Goal: Transaction & Acquisition: Register for event/course

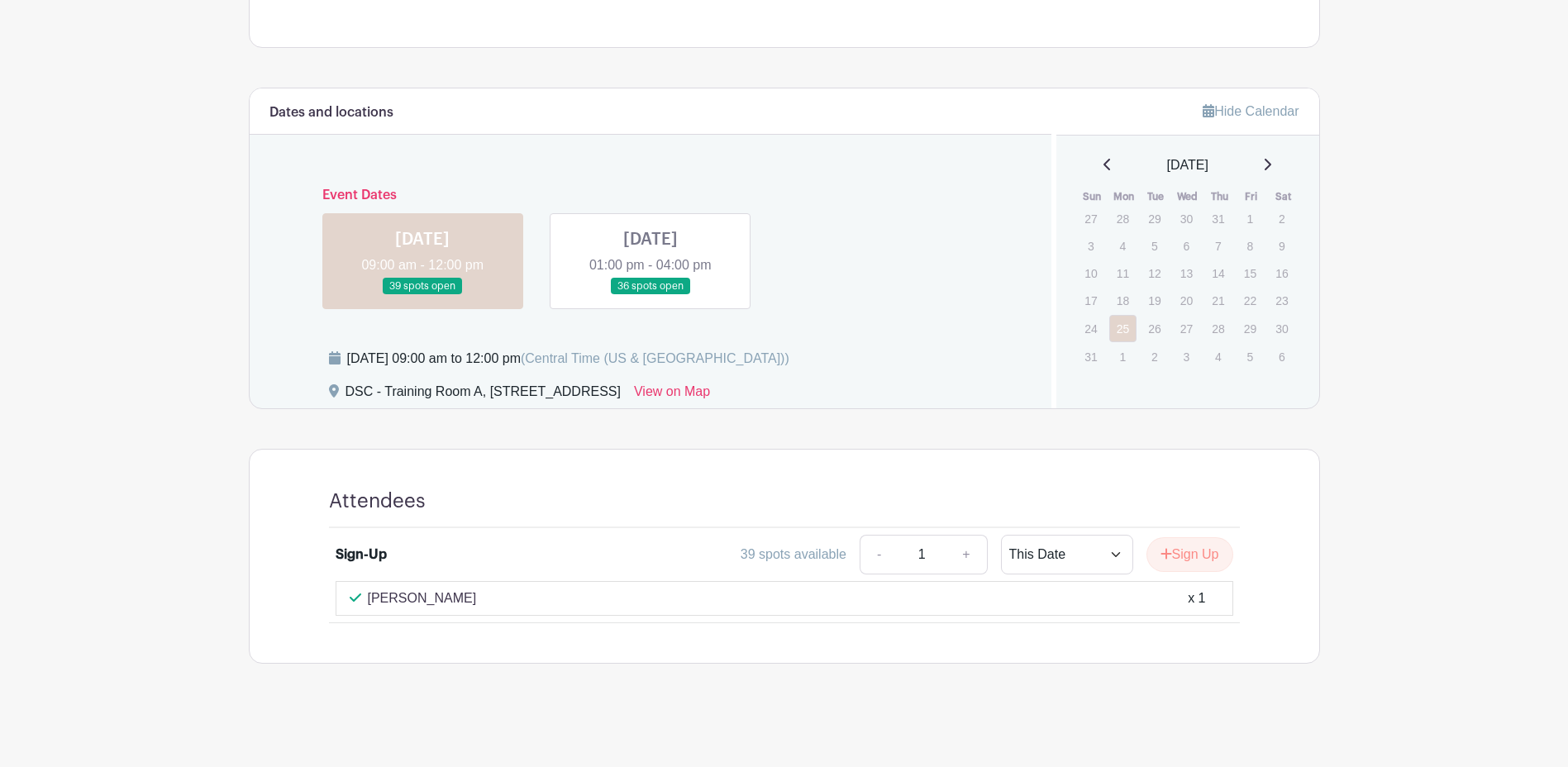
scroll to position [792, 0]
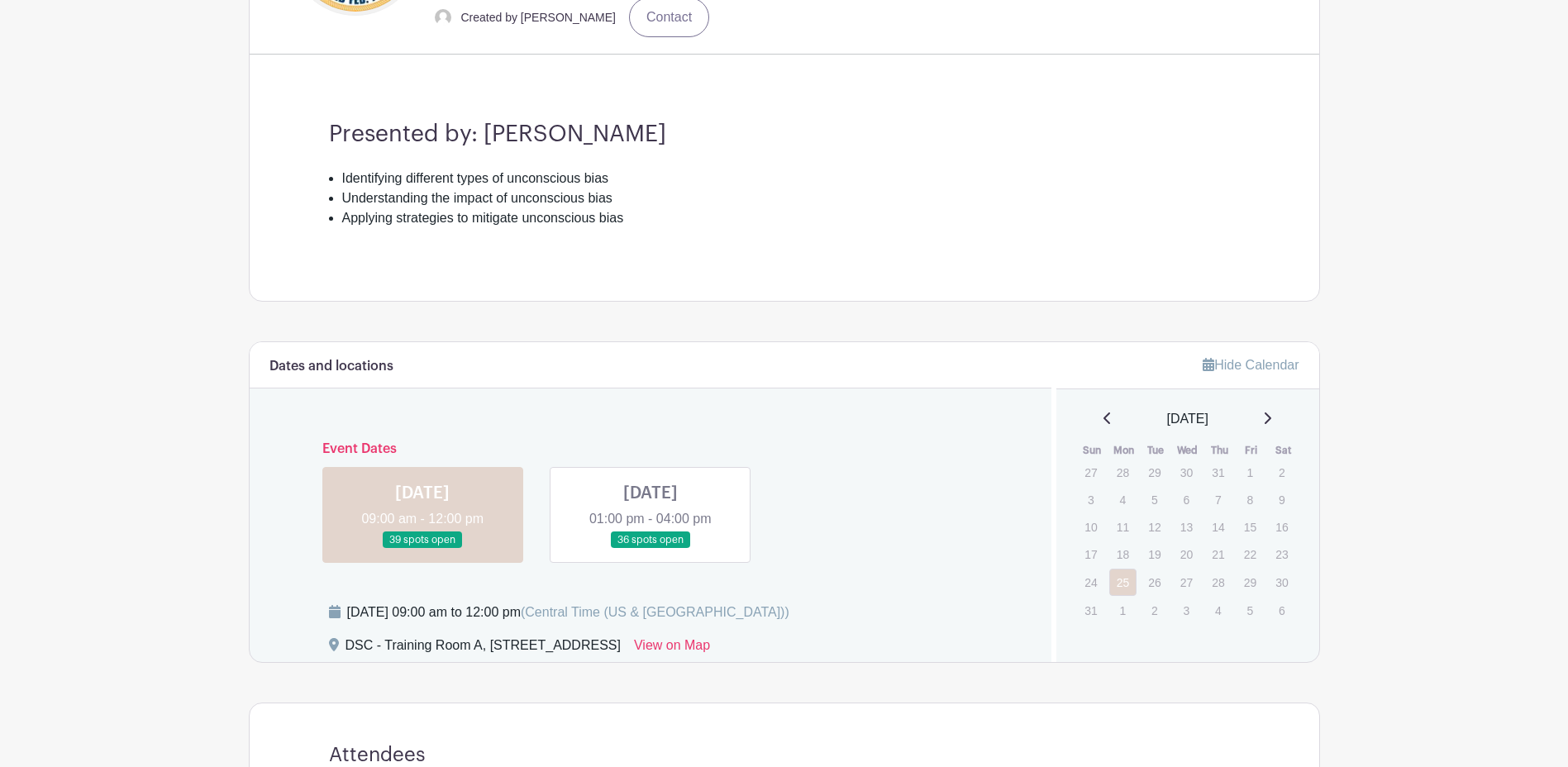
scroll to position [743, 0]
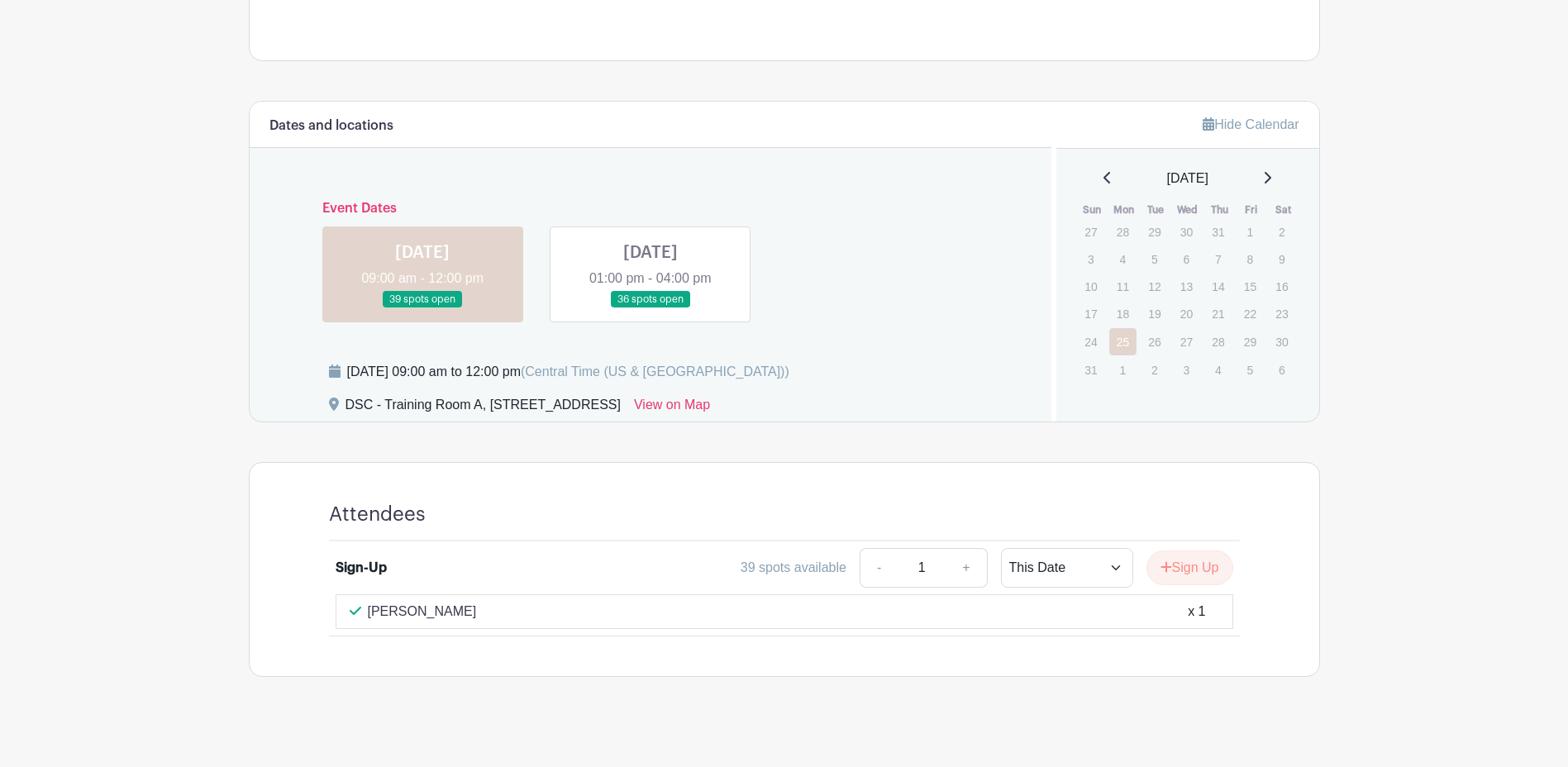
click at [423, 308] on link at bounding box center [423, 308] width 0 height 0
click at [1198, 576] on button "Sign Up" at bounding box center [1189, 568] width 86 height 35
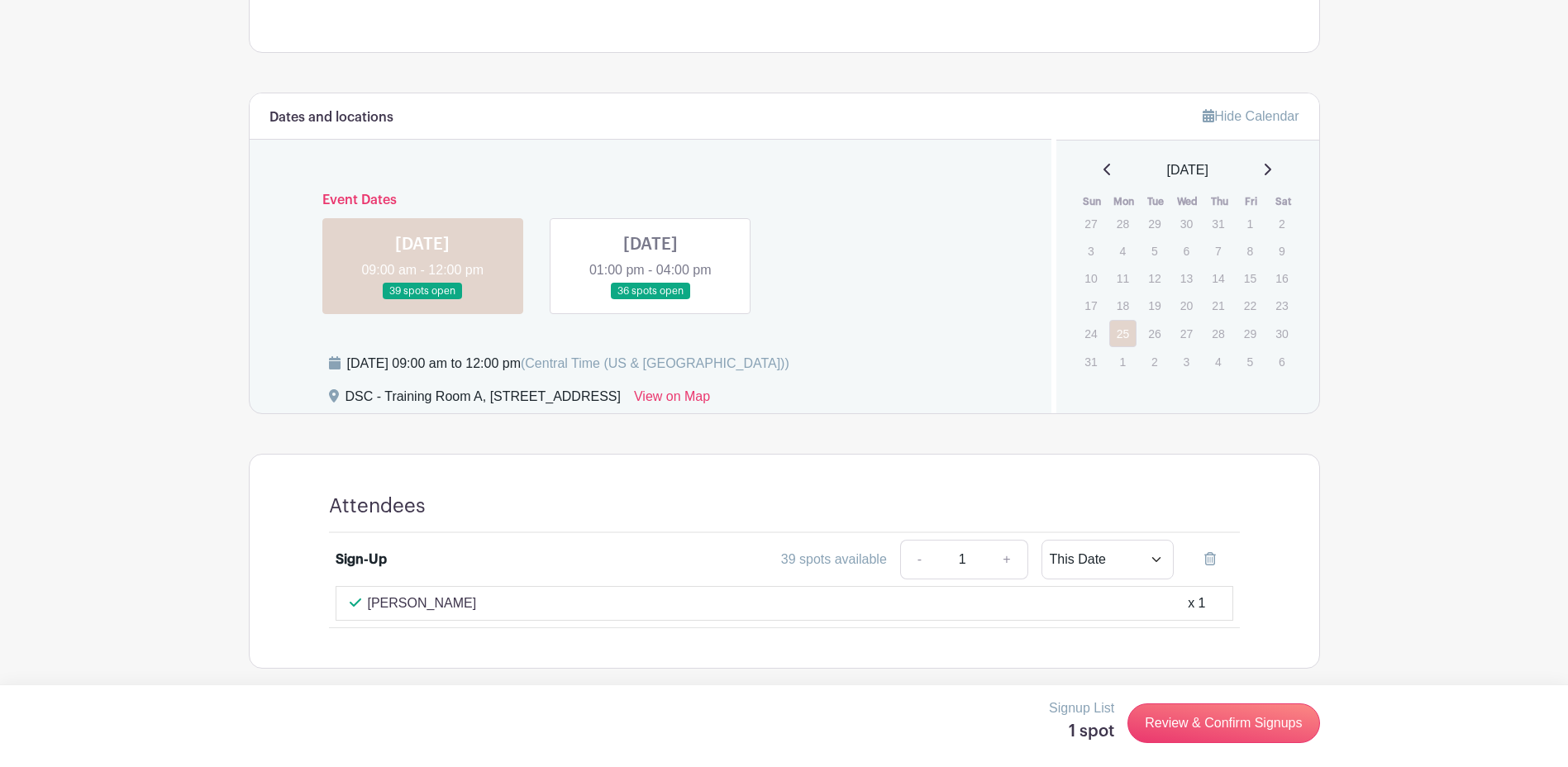
scroll to position [757, 0]
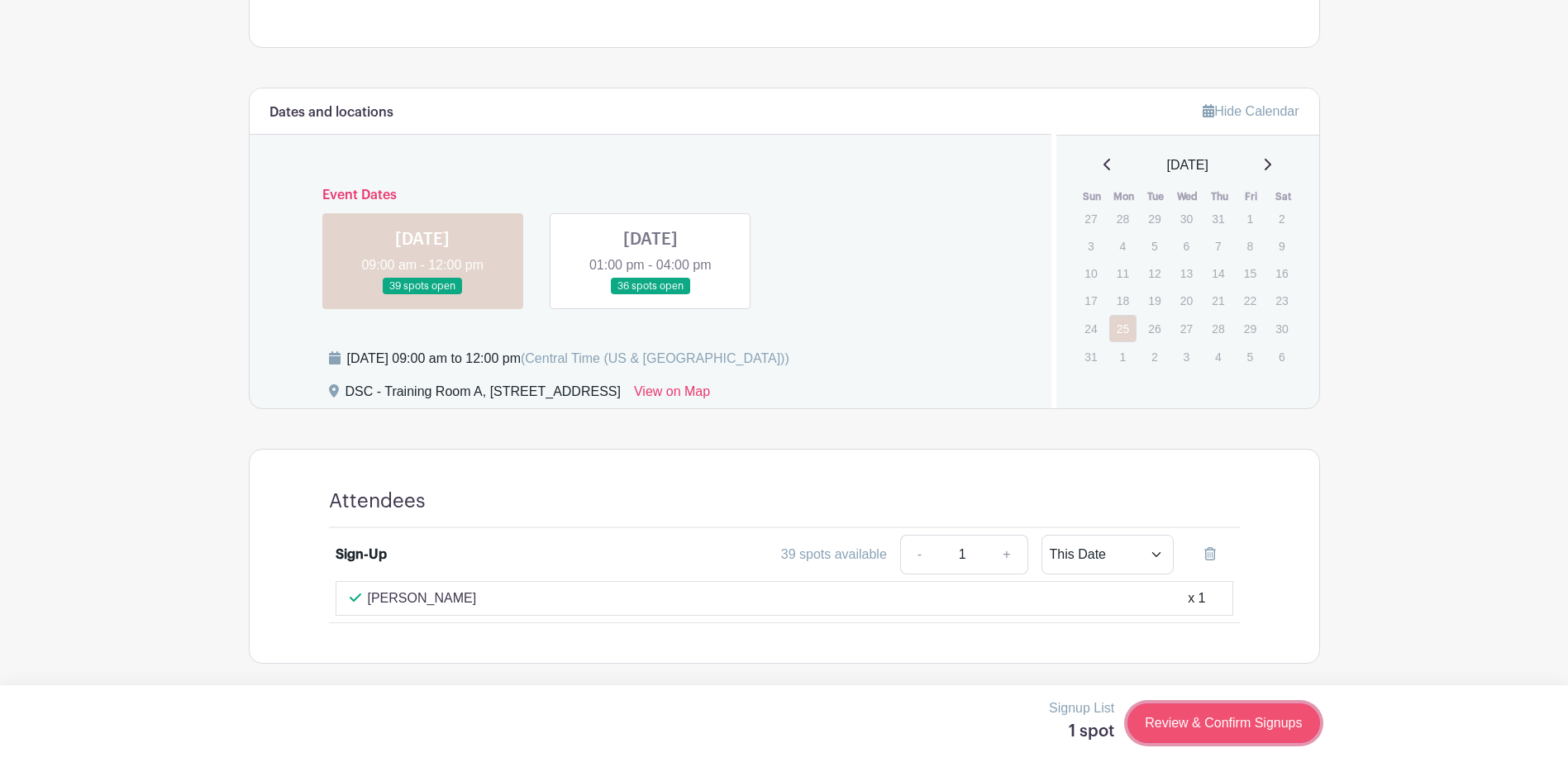
click at [1265, 728] on link "Review & Confirm Signups" at bounding box center [1223, 722] width 192 height 39
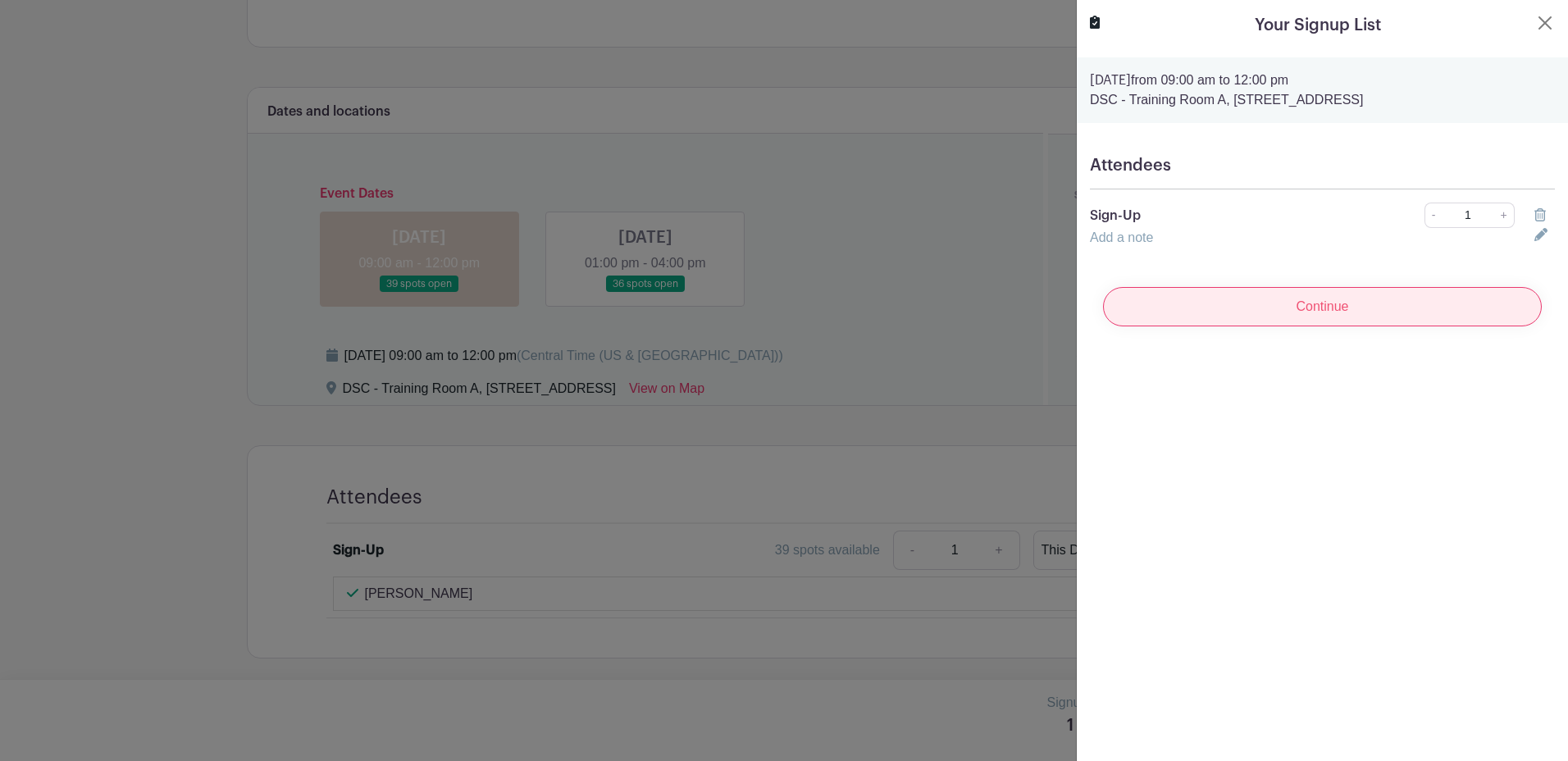
click at [1305, 314] on input "Continue" at bounding box center [1322, 306] width 438 height 39
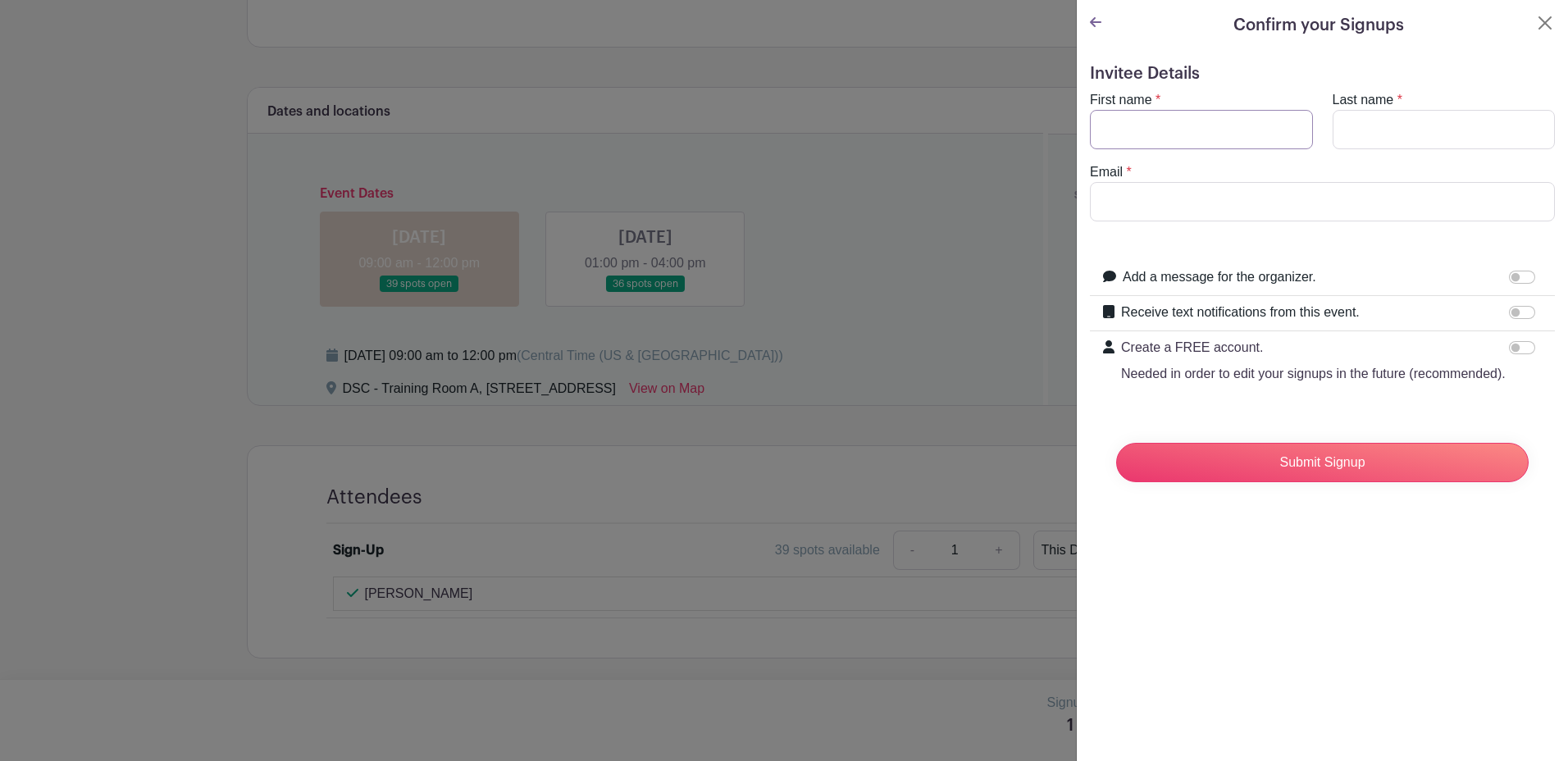
click at [1187, 142] on input "First name" at bounding box center [1201, 129] width 223 height 39
type input "[PERSON_NAME]"
type input "[EMAIL_ADDRESS][DOMAIN_NAME]"
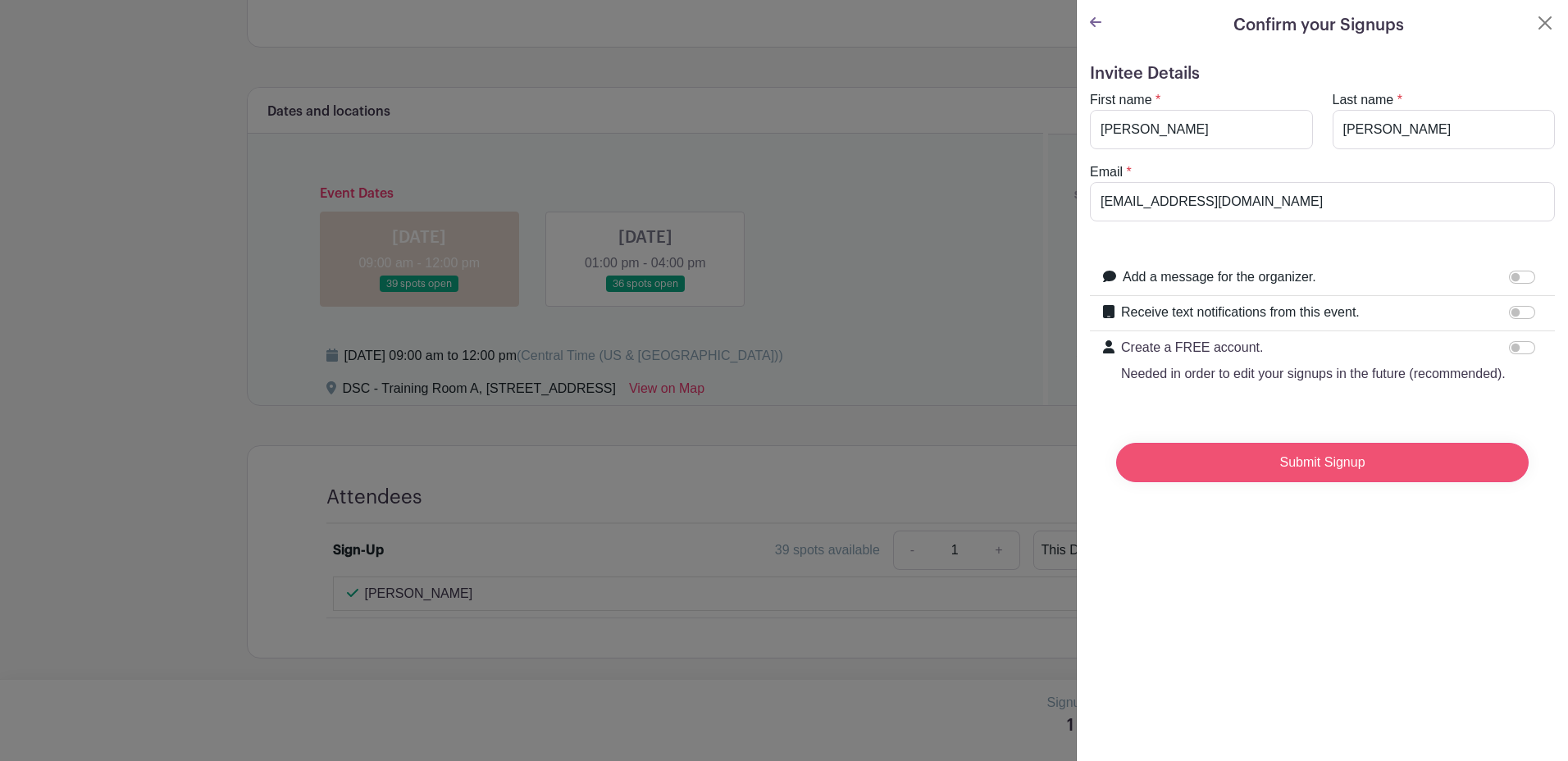
click at [1345, 482] on input "Submit Signup" at bounding box center [1322, 462] width 412 height 39
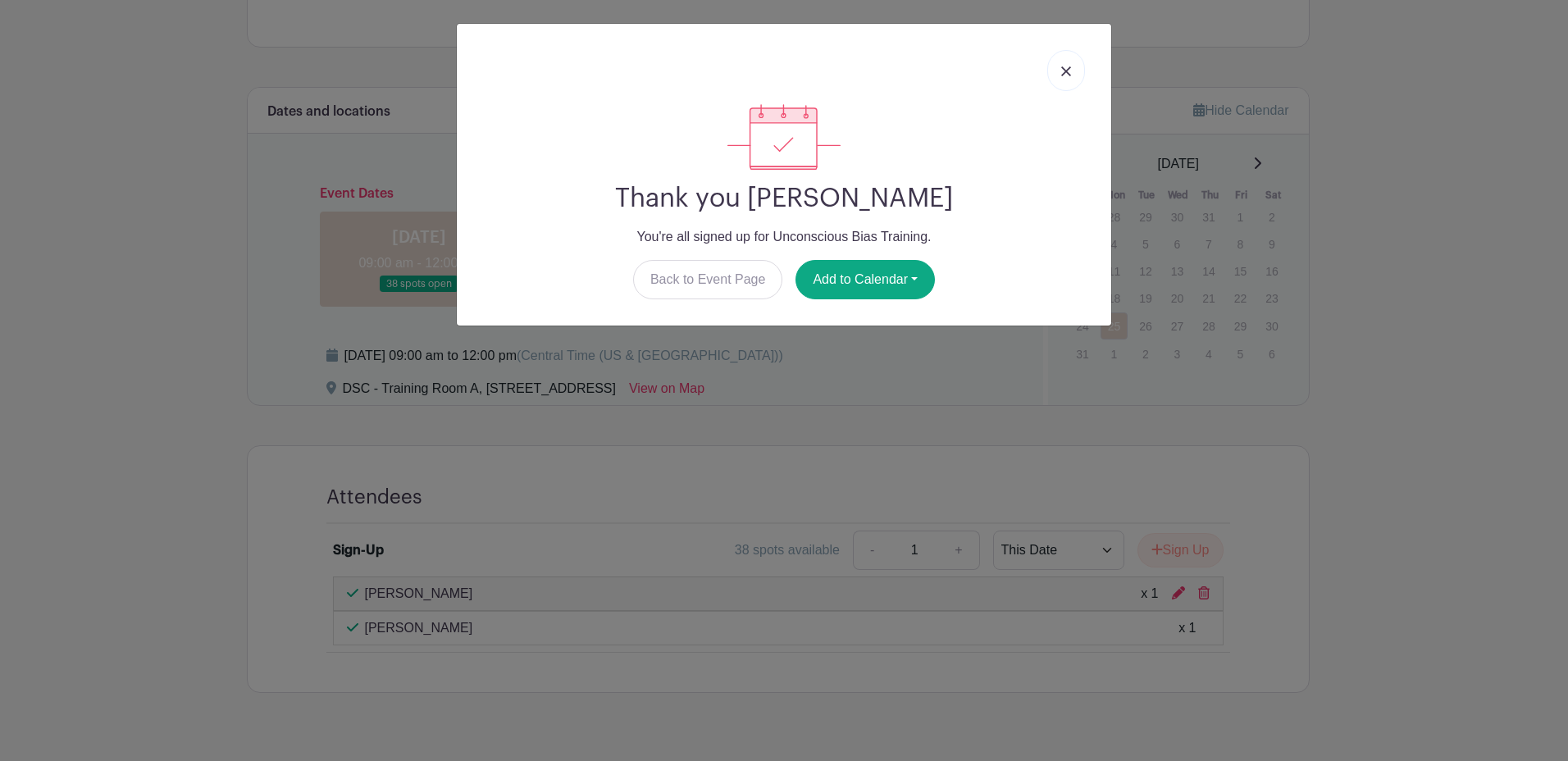
click at [1072, 76] on link at bounding box center [1065, 70] width 37 height 41
